Goal: Information Seeking & Learning: Learn about a topic

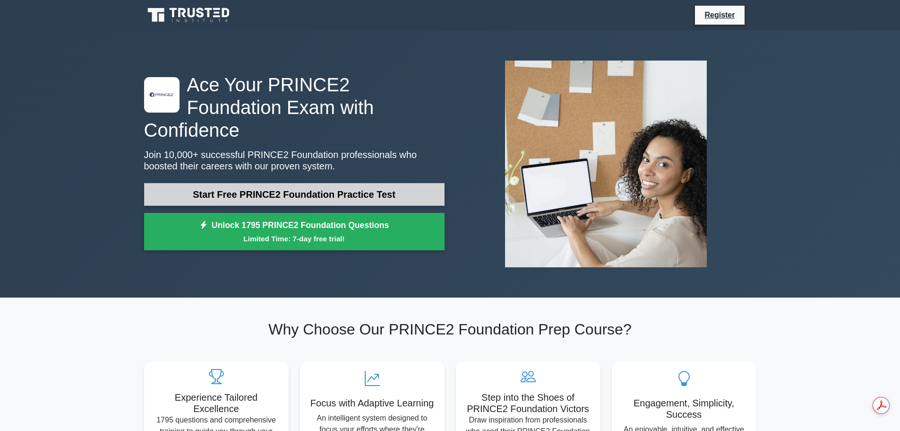
click at [245, 183] on link "Start Free PRINCE2 Foundation Practice Test" at bounding box center [294, 194] width 301 height 23
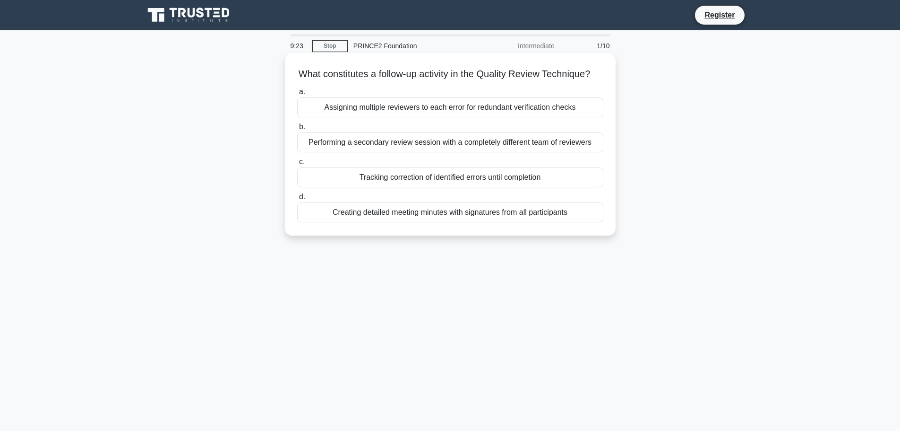
click at [407, 117] on div "Assigning multiple reviewers to each error for redundant verification checks" at bounding box center [450, 107] width 306 height 20
click at [297, 95] on input "a. Assigning multiple reviewers to each error for redundant verification checks" at bounding box center [297, 92] width 0 height 6
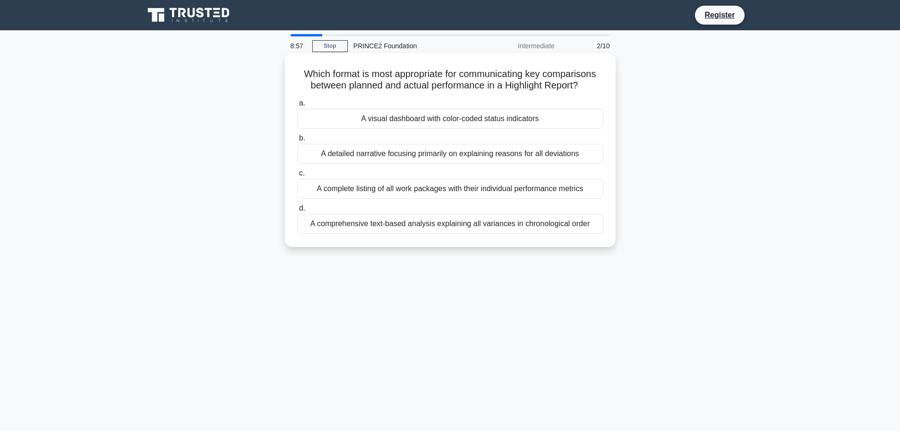
click at [454, 186] on div "A complete listing of all work packages with their individual performance metri…" at bounding box center [450, 189] width 306 height 20
click at [297, 176] on input "c. A complete listing of all work packages with their individual performance me…" at bounding box center [297, 173] width 0 height 6
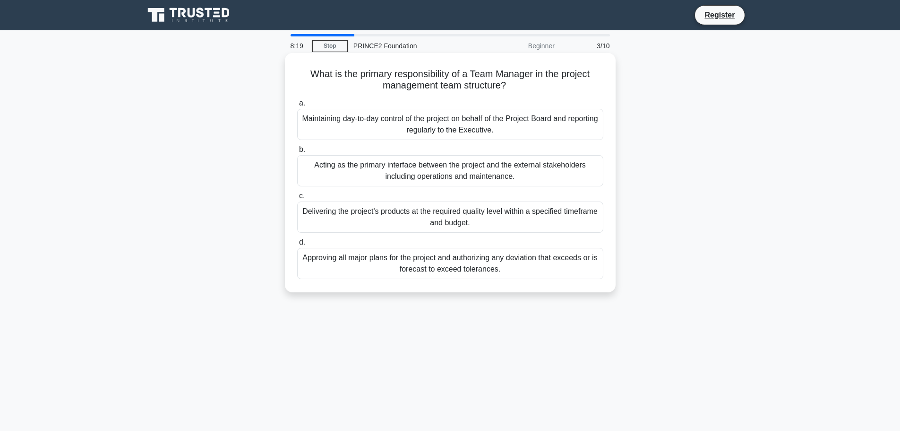
click at [499, 219] on div "Delivering the project's products at the required quality level within a specif…" at bounding box center [450, 216] width 306 height 31
click at [297, 199] on input "c. Delivering the project's products at the required quality level within a spe…" at bounding box center [297, 196] width 0 height 6
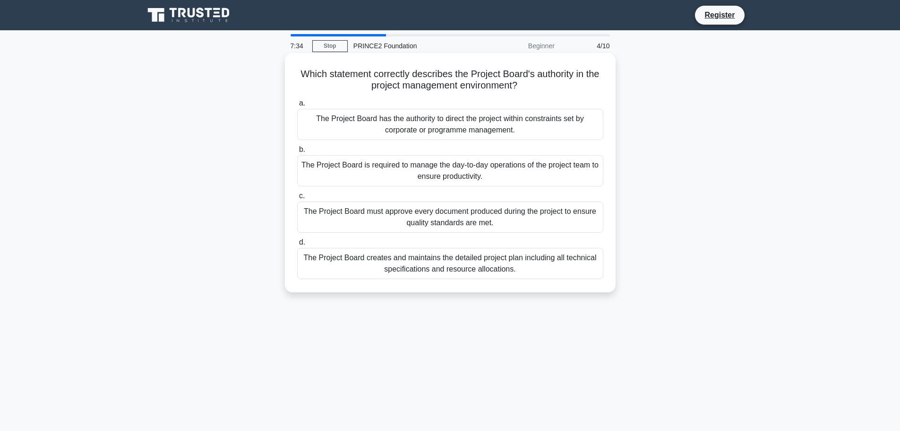
click at [532, 127] on div "The Project Board has the authority to direct the project within constraints se…" at bounding box center [450, 124] width 306 height 31
click at [297, 106] on input "a. The Project Board has the authority to direct the project within constraints…" at bounding box center [297, 103] width 0 height 6
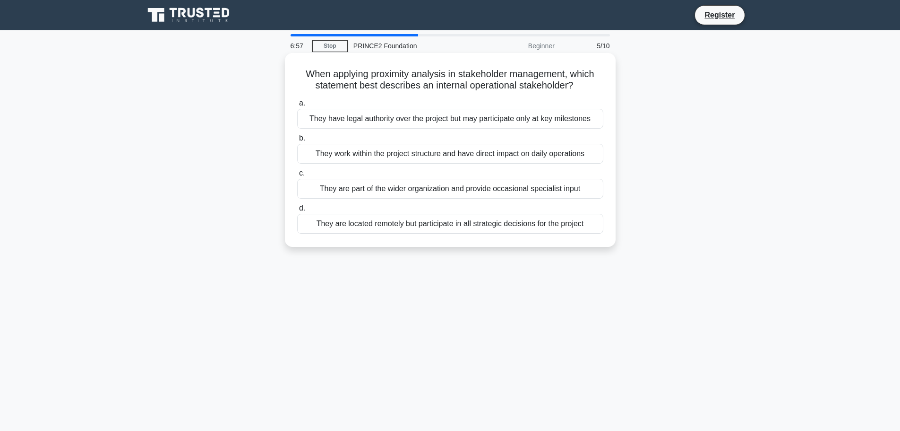
click at [449, 152] on div "They work within the project structure and have direct impact on daily operatio…" at bounding box center [450, 154] width 306 height 20
click at [297, 141] on input "b. They work within the project structure and have direct impact on daily opera…" at bounding box center [297, 138] width 0 height 6
click at [452, 190] on div "An exception is raised to the next higher management level for a decision" at bounding box center [450, 189] width 306 height 20
click at [297, 176] on input "c. An exception is raised to the next higher management level for a decision" at bounding box center [297, 173] width 0 height 6
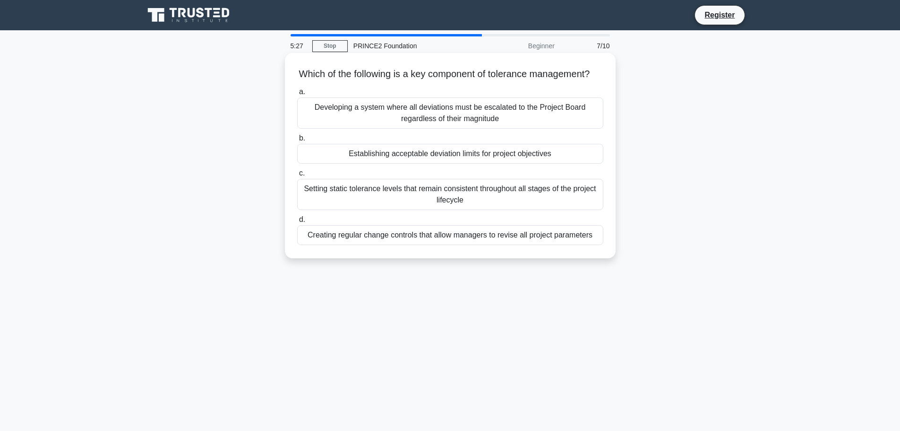
click at [450, 164] on div "Establishing acceptable deviation limits for project objectives" at bounding box center [450, 154] width 306 height 20
click at [297, 141] on input "b. Establishing acceptable deviation limits for project objectives" at bounding box center [297, 138] width 0 height 6
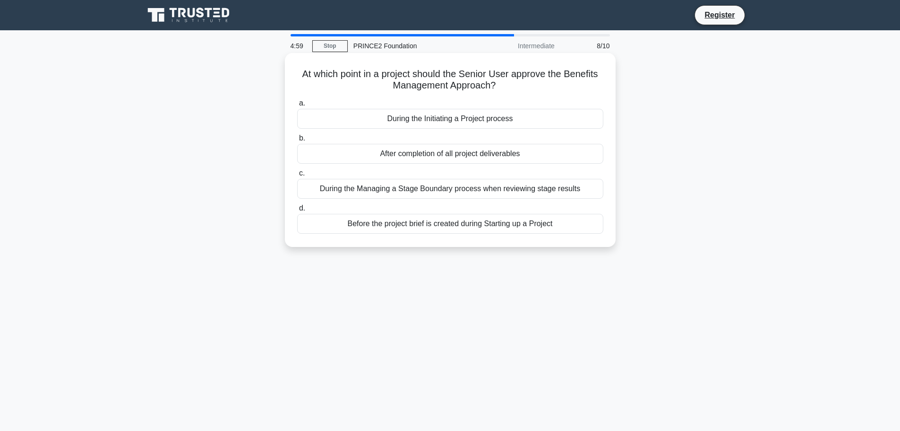
click at [431, 223] on div "Before the project brief is created during Starting up a Project" at bounding box center [450, 224] width 306 height 20
click at [297, 211] on input "d. Before the project brief is created during Starting up a Project" at bounding box center [297, 208] width 0 height 6
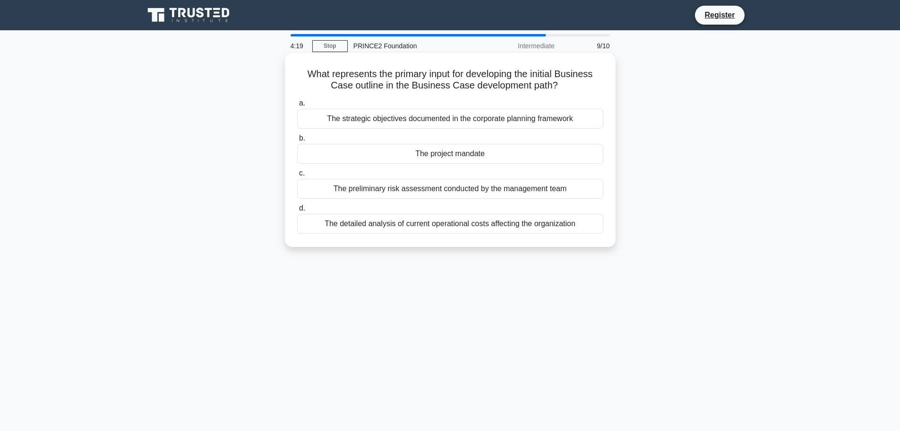
click at [460, 156] on div "The project mandate" at bounding box center [450, 154] width 306 height 20
click at [297, 141] on input "b. The project mandate" at bounding box center [297, 138] width 0 height 6
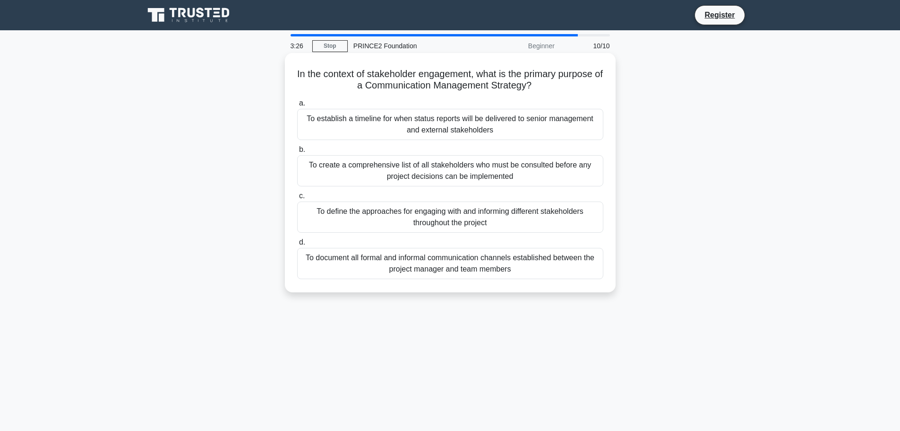
click at [399, 215] on div "To define the approaches for engaging with and informing different stakeholders…" at bounding box center [450, 216] width 306 height 31
click at [297, 199] on input "c. To define the approaches for engaging with and informing different stakehold…" at bounding box center [297, 196] width 0 height 6
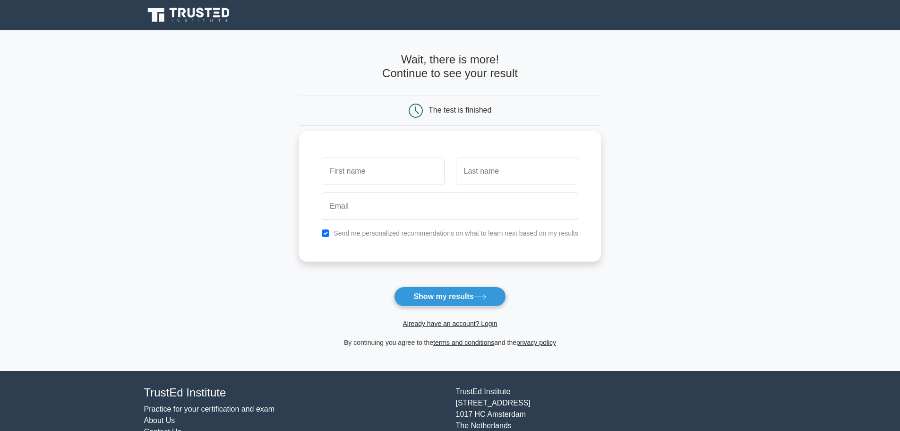
click at [367, 173] on input "text" at bounding box center [383, 170] width 122 height 27
type input "[PERSON_NAME]"
click at [508, 173] on input "text" at bounding box center [517, 170] width 122 height 27
type input "[PERSON_NAME]"
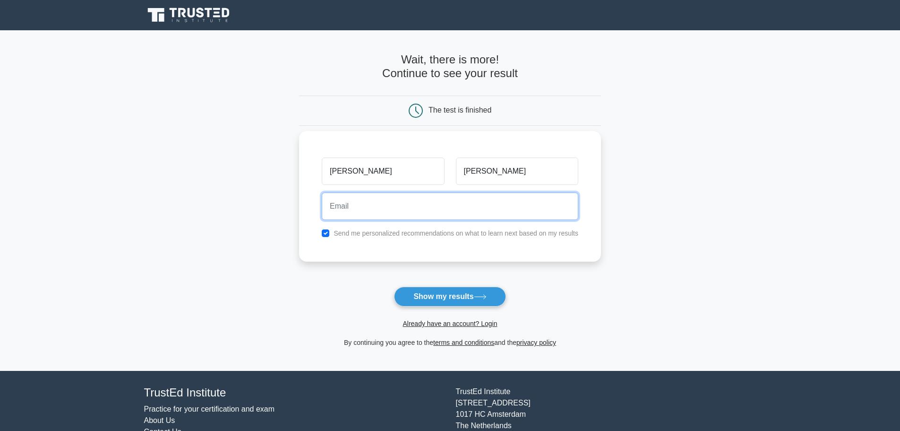
click at [442, 206] on input "email" at bounding box center [450, 205] width 257 height 27
type input "[PERSON_NAME][EMAIL_ADDRESS][PERSON_NAME][DOMAIN_NAME]"
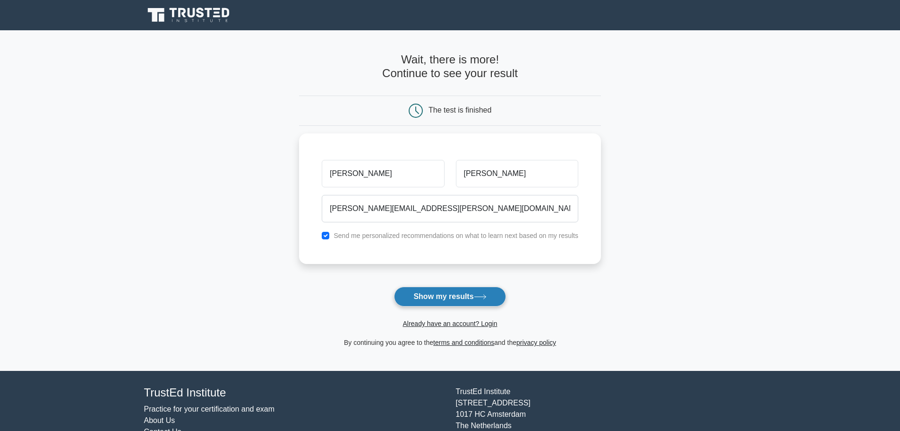
click at [451, 300] on button "Show my results" at bounding box center [450, 296] width 112 height 20
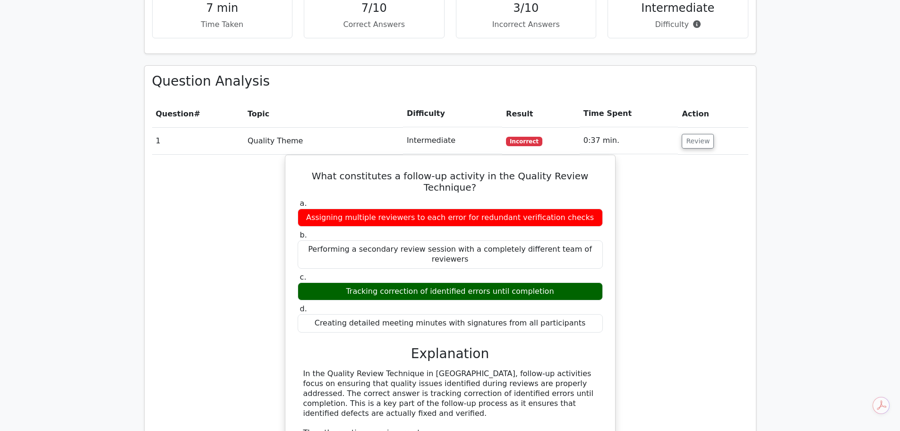
scroll to position [662, 0]
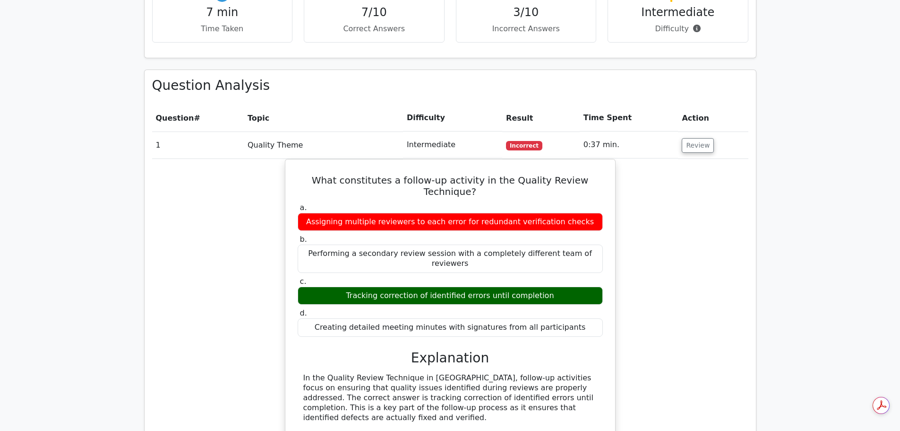
click at [845, 176] on main ".st0{fill-rule:evenodd;clip-rule:evenodd;fill:#000041;} .st1{fill-rule:evenodd;…" at bounding box center [450, 324] width 900 height 1910
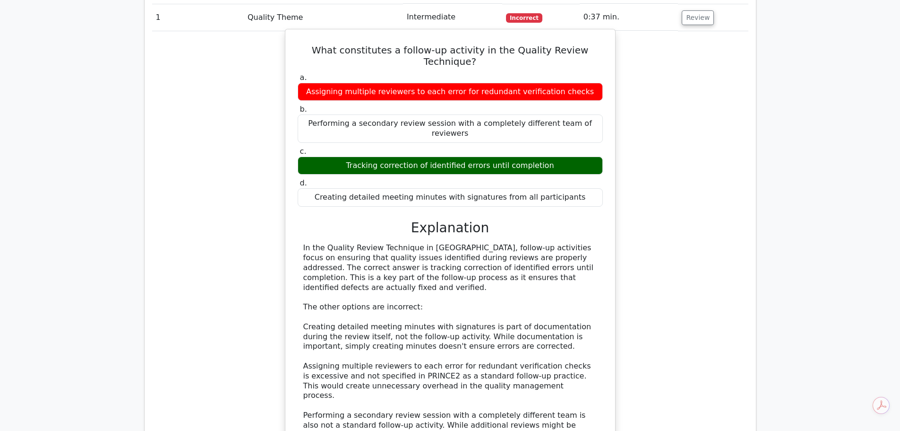
scroll to position [803, 0]
